Goal: Communication & Community: Share content

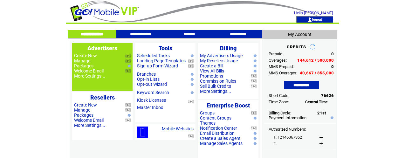
click at [83, 61] on link "Manage" at bounding box center [82, 60] width 16 height 5
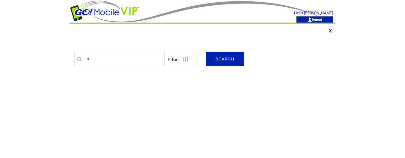
type input "********"
click at [226, 59] on link "SEARCH" at bounding box center [225, 59] width 38 height 14
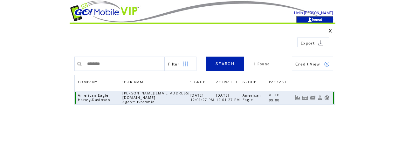
click at [327, 97] on link at bounding box center [326, 97] width 5 height 5
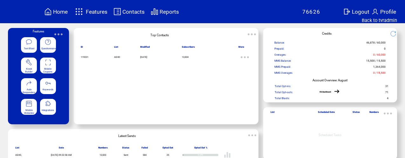
click at [31, 47] on span "Text Blast" at bounding box center [29, 48] width 10 height 3
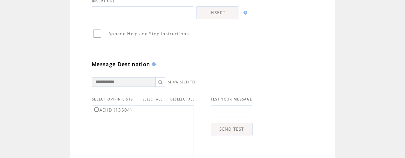
scroll to position [144, 0]
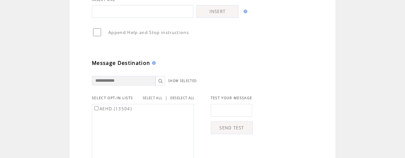
type textarea "**********"
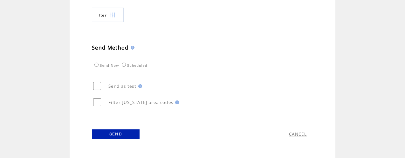
scroll to position [330, 0]
click at [114, 133] on link "SEND" at bounding box center [116, 134] width 48 height 10
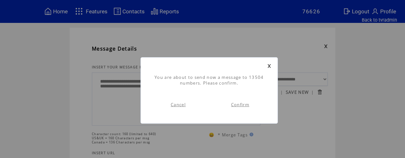
scroll to position [0, 0]
click at [245, 106] on link "Confirm" at bounding box center [240, 105] width 18 height 6
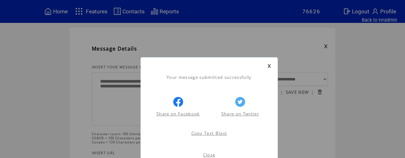
scroll to position [0, 0]
click at [207, 154] on link "Close" at bounding box center [209, 155] width 12 height 6
